Goal: Transaction & Acquisition: Download file/media

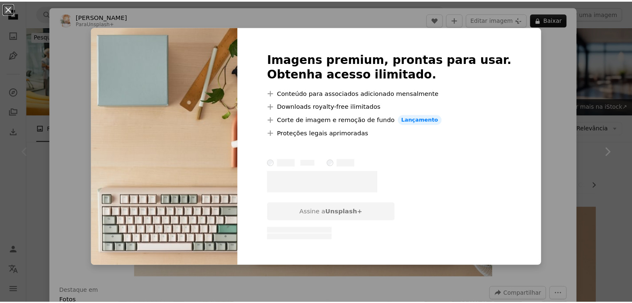
scroll to position [118, 0]
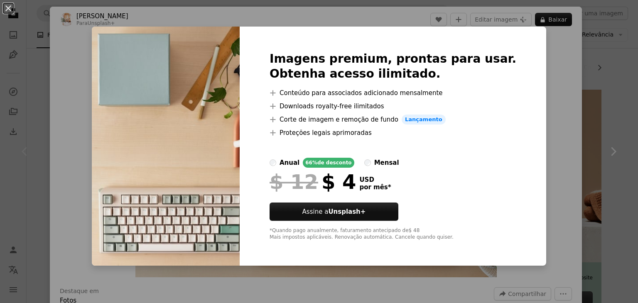
click at [560, 41] on div "An X shape Imagens premium, prontas para usar. Obtenha acesso ilimitado. A plus…" at bounding box center [319, 151] width 638 height 303
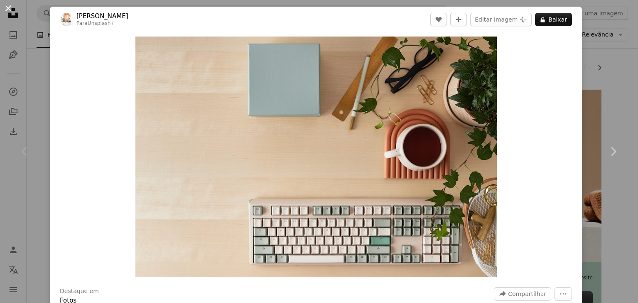
click at [3, 5] on button "An X shape" at bounding box center [8, 8] width 10 height 10
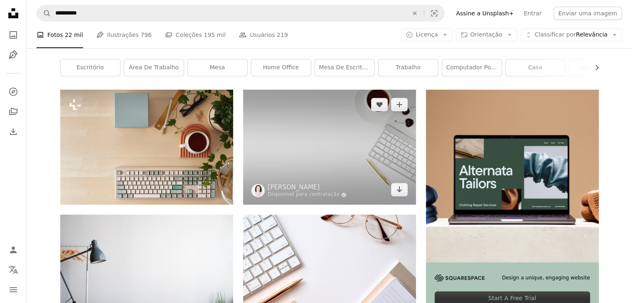
click at [307, 128] on img at bounding box center [329, 147] width 173 height 115
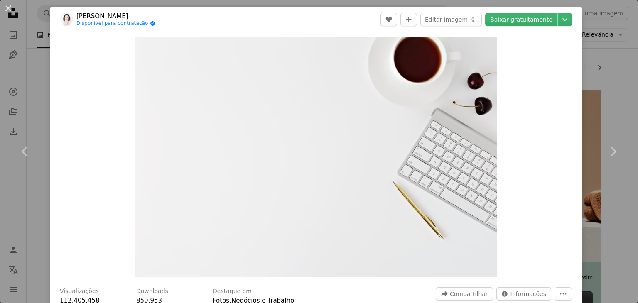
click at [595, 93] on div "An X shape Chevron left Chevron right Leone Venter Disponível para contratação …" at bounding box center [319, 151] width 638 height 303
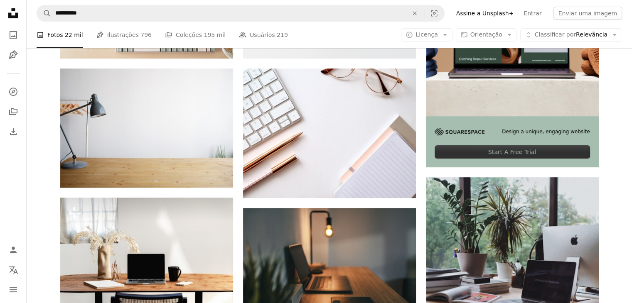
scroll to position [254, 0]
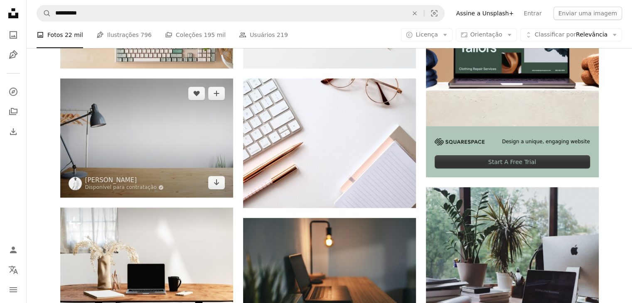
click at [191, 144] on img at bounding box center [146, 138] width 173 height 119
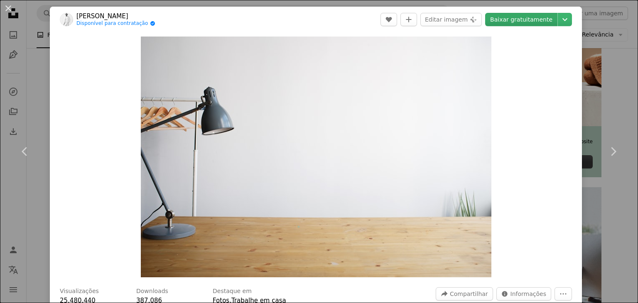
click at [525, 22] on link "Baixar gratuitamente" at bounding box center [521, 19] width 72 height 13
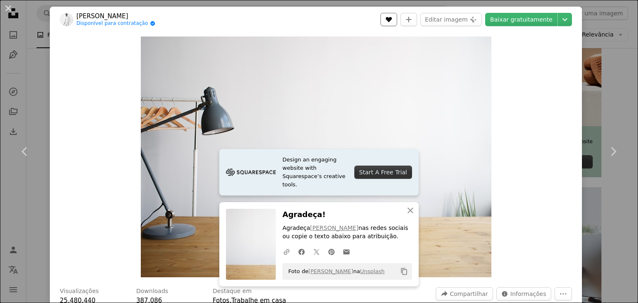
click at [390, 22] on button "A heart" at bounding box center [388, 19] width 17 height 13
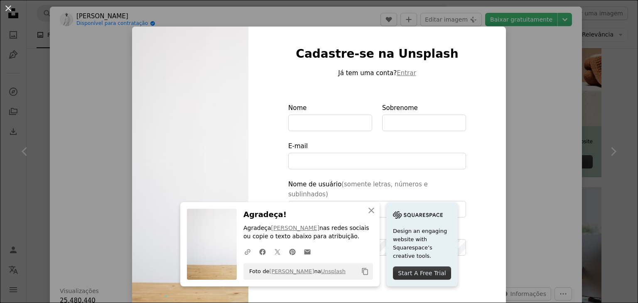
click at [569, 93] on div "An X shape Cadastre-se na Unsplash Já tem uma conta? Entrar Nome Sobrenome E-ma…" at bounding box center [319, 151] width 638 height 303
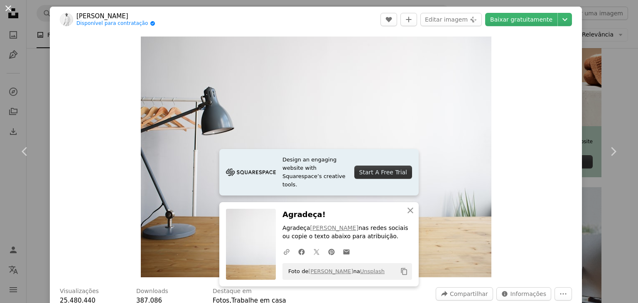
click at [13, 5] on button "An X shape" at bounding box center [8, 8] width 10 height 10
